Goal: Information Seeking & Learning: Learn about a topic

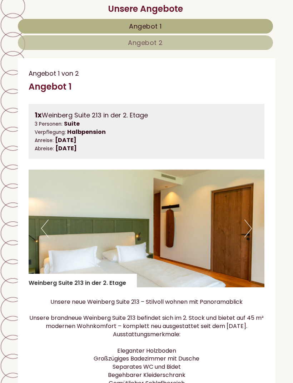
scroll to position [371, 0]
click at [252, 226] on img at bounding box center [147, 229] width 236 height 118
click at [249, 227] on button "Next" at bounding box center [248, 229] width 8 height 18
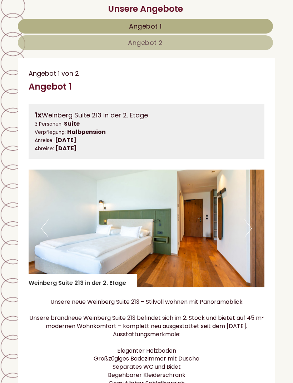
click at [249, 224] on button "Next" at bounding box center [248, 229] width 8 height 18
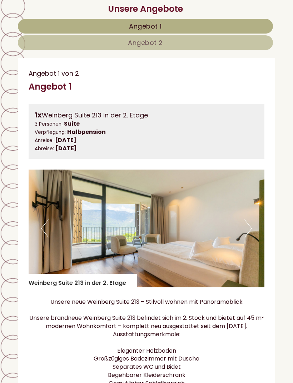
click at [249, 221] on button "Next" at bounding box center [248, 229] width 8 height 18
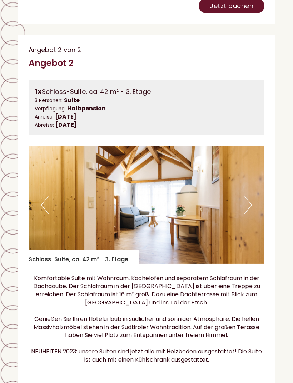
scroll to position [985, 0]
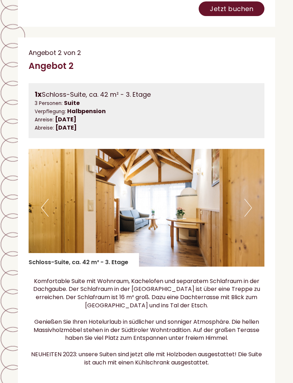
click at [249, 199] on button "Next" at bounding box center [248, 208] width 8 height 18
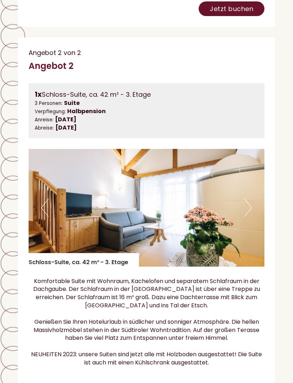
click at [251, 199] on button "Next" at bounding box center [248, 208] width 8 height 18
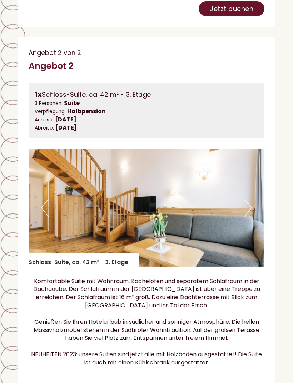
click at [252, 185] on img at bounding box center [147, 208] width 236 height 118
click at [248, 199] on button "Next" at bounding box center [248, 208] width 8 height 18
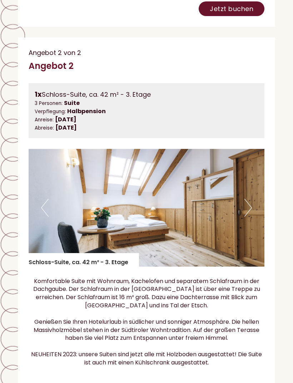
click at [249, 199] on button "Next" at bounding box center [248, 208] width 8 height 18
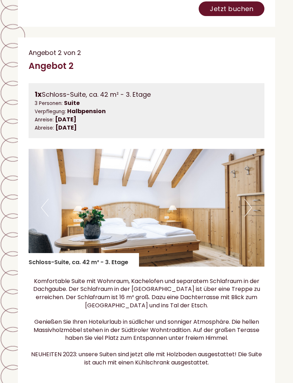
click at [253, 185] on img at bounding box center [147, 208] width 236 height 118
click at [251, 199] on button "Next" at bounding box center [248, 208] width 8 height 18
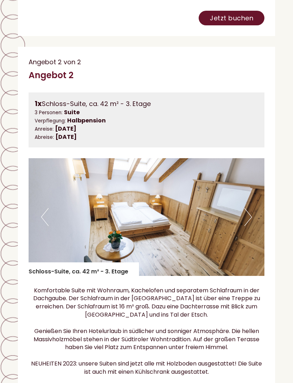
scroll to position [974, 0]
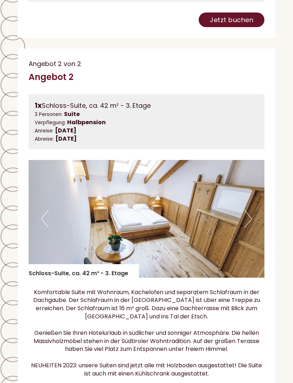
click at [251, 210] on button "Next" at bounding box center [248, 219] width 8 height 18
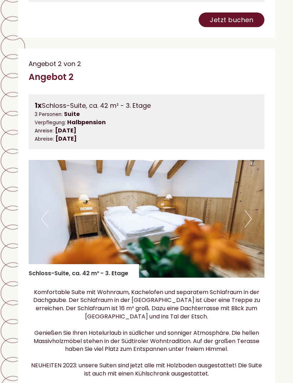
click at [255, 194] on img at bounding box center [147, 219] width 236 height 118
click at [249, 210] on button "Next" at bounding box center [248, 219] width 8 height 18
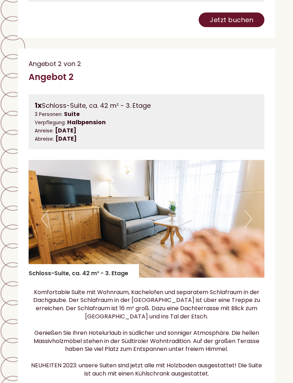
click at [251, 210] on button "Next" at bounding box center [248, 219] width 8 height 18
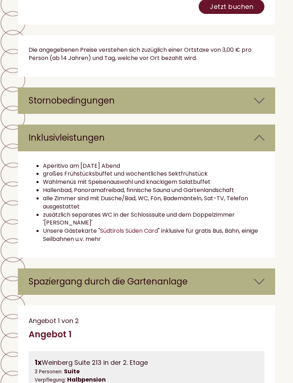
scroll to position [1504, 0]
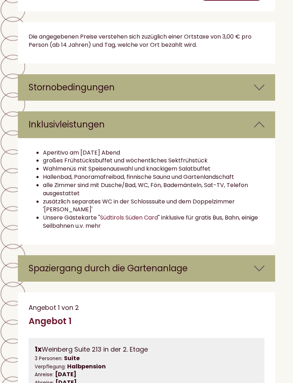
click at [268, 255] on div "Spaziergang durch die Gartenanlage" at bounding box center [146, 268] width 257 height 26
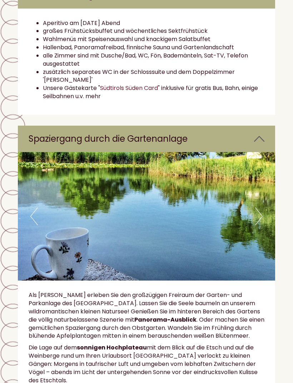
scroll to position [1626, 0]
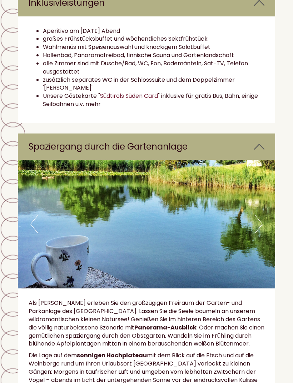
click at [254, 196] on img at bounding box center [146, 224] width 257 height 129
click at [256, 215] on button "Next" at bounding box center [259, 224] width 8 height 18
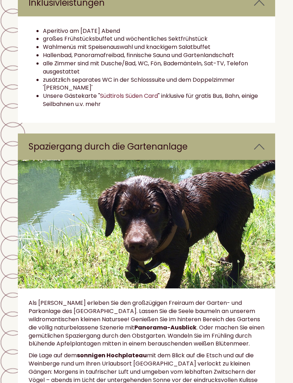
click at [260, 215] on button "Next" at bounding box center [259, 224] width 8 height 18
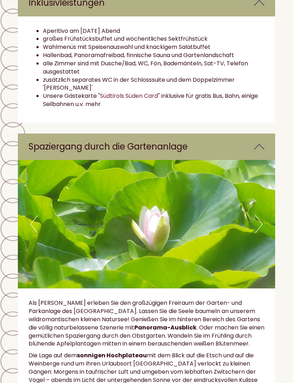
click at [260, 215] on button "Next" at bounding box center [259, 224] width 8 height 18
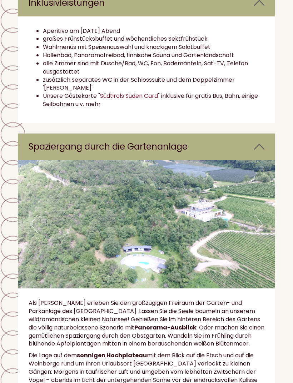
click at [261, 215] on button "Next" at bounding box center [259, 224] width 8 height 18
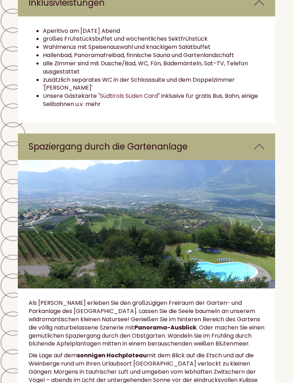
click at [262, 215] on button "Next" at bounding box center [259, 224] width 8 height 18
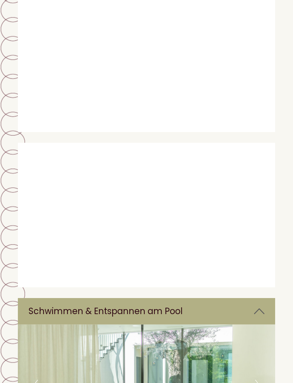
scroll to position [3676, 0]
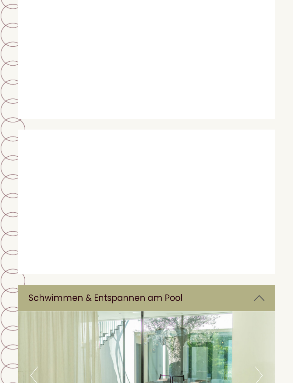
click at [257, 367] on button "Next" at bounding box center [259, 376] width 8 height 18
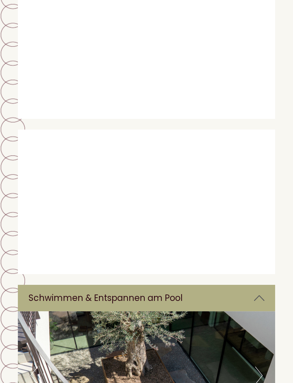
click at [260, 367] on button "Next" at bounding box center [259, 376] width 8 height 18
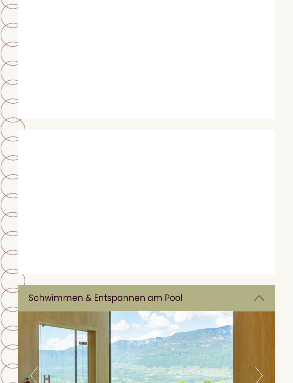
click at [259, 367] on button "Next" at bounding box center [259, 376] width 8 height 18
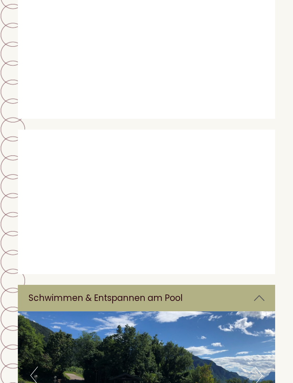
click at [263, 312] on img at bounding box center [146, 376] width 257 height 129
click at [260, 367] on button "Next" at bounding box center [259, 376] width 8 height 18
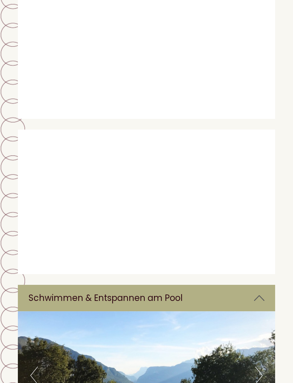
click at [262, 367] on button "Next" at bounding box center [259, 376] width 8 height 18
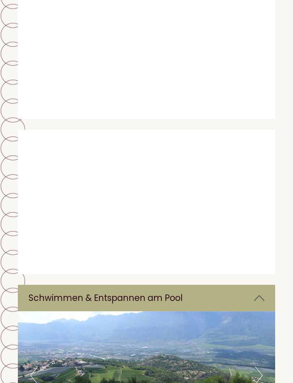
click at [262, 367] on button "Next" at bounding box center [259, 376] width 8 height 18
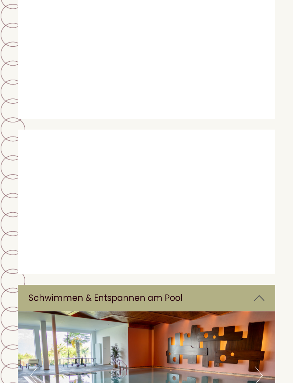
click at [263, 312] on img at bounding box center [146, 376] width 257 height 129
click at [257, 367] on button "Next" at bounding box center [259, 376] width 8 height 18
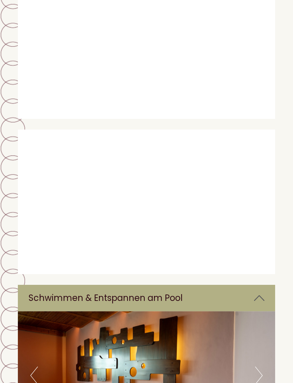
click at [260, 367] on button "Next" at bounding box center [259, 376] width 8 height 18
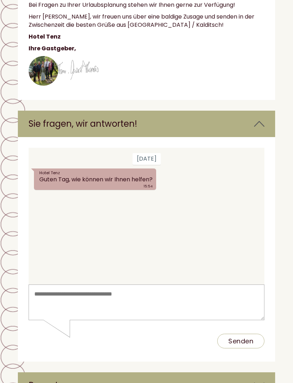
scroll to position [4147, 0]
